Goal: Communication & Community: Answer question/provide support

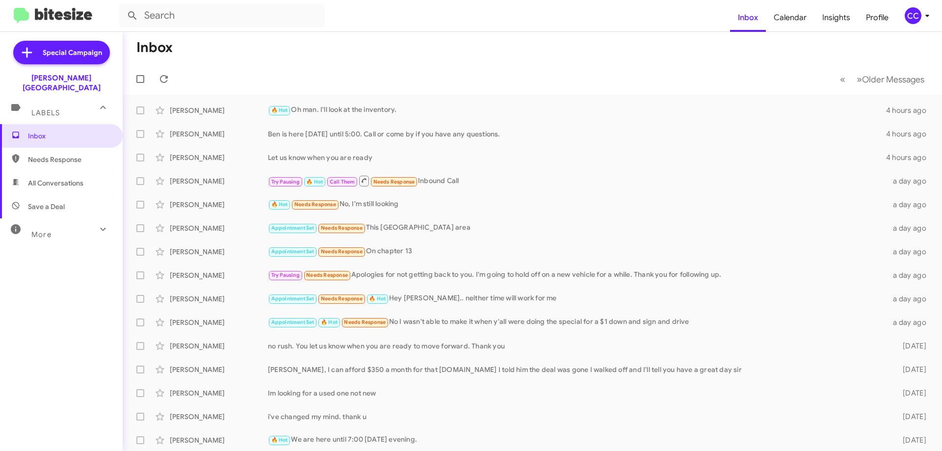
click at [42, 178] on span "All Conversations" at bounding box center [55, 183] width 55 height 10
type input "in:all-conversations"
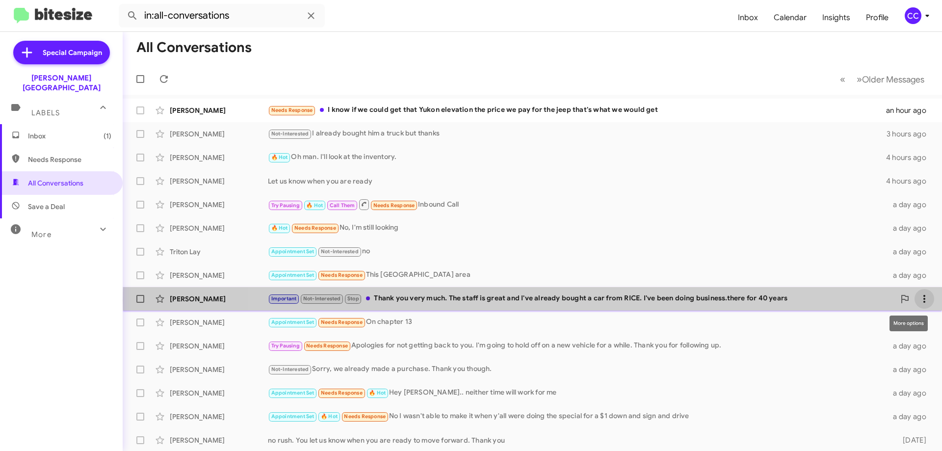
click at [918, 300] on icon at bounding box center [924, 299] width 12 height 12
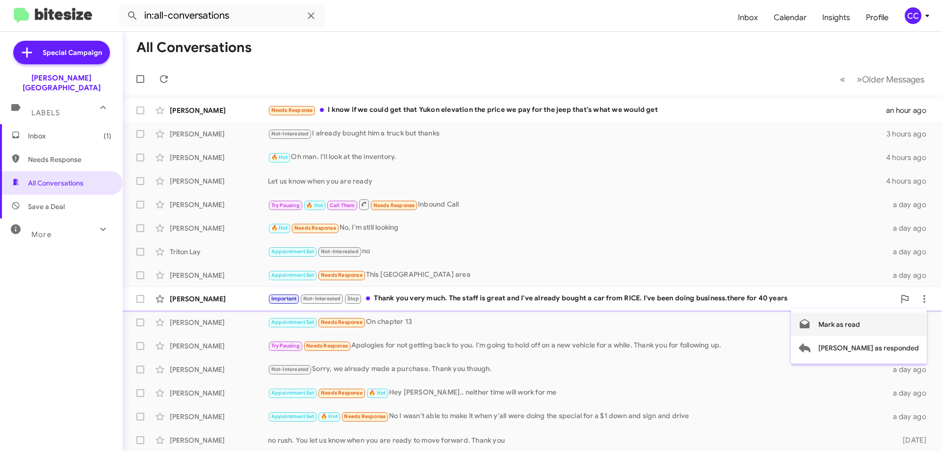
click at [860, 323] on span "Mark as read" at bounding box center [839, 324] width 42 height 24
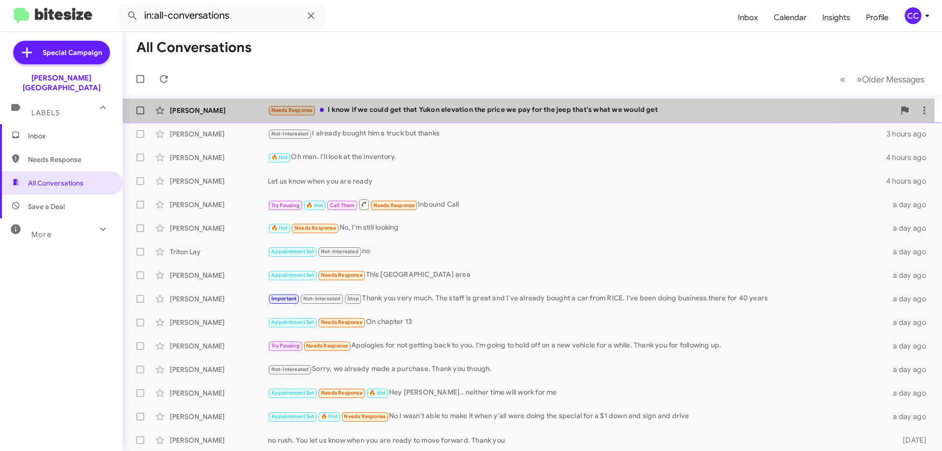
click at [200, 104] on div "[PERSON_NAME] Needs Response I know if we could get that Yukon elevation the pr…" at bounding box center [531, 111] width 803 height 20
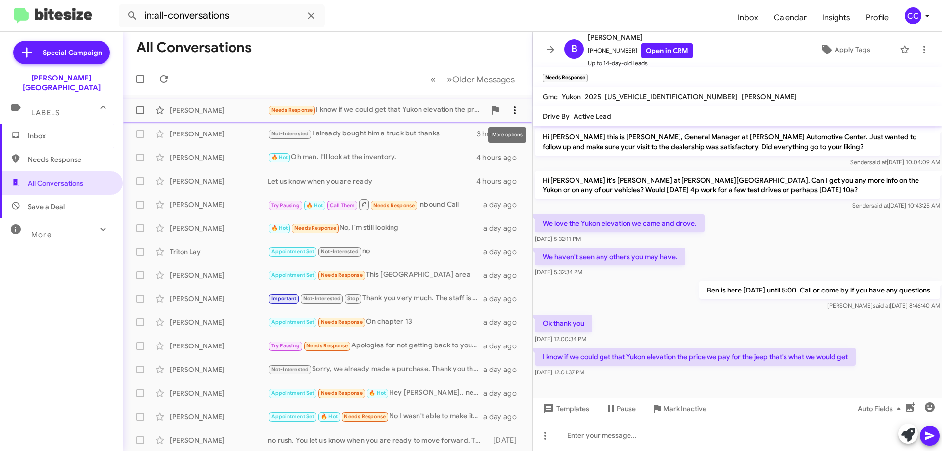
click at [511, 109] on icon at bounding box center [515, 110] width 12 height 12
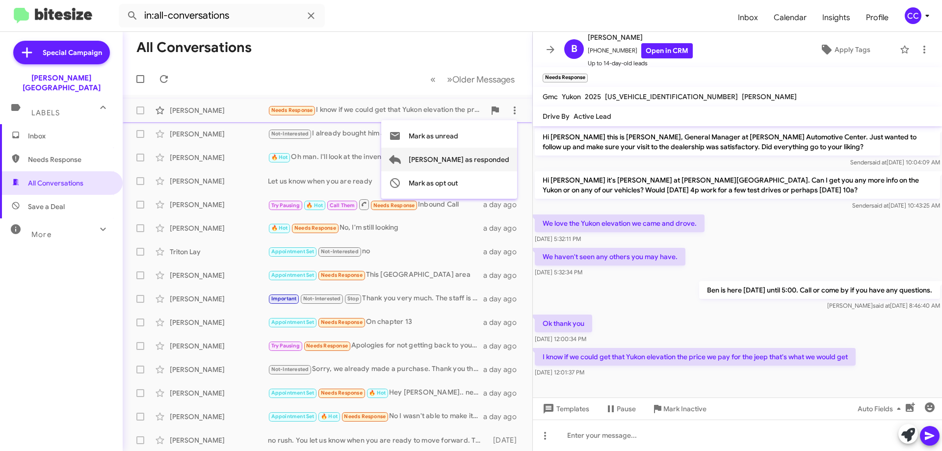
click at [486, 159] on span "[PERSON_NAME] as responded" at bounding box center [459, 160] width 101 height 24
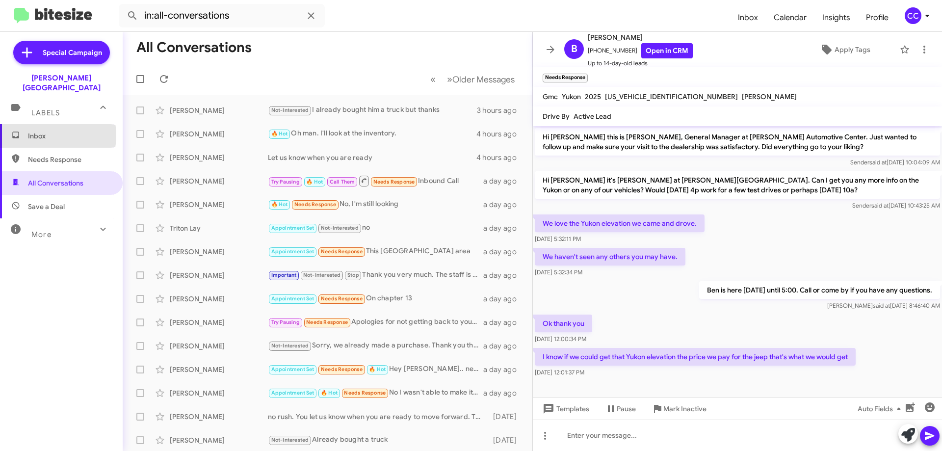
click at [36, 131] on span "Inbox" at bounding box center [69, 136] width 83 height 10
